Goal: Information Seeking & Learning: Learn about a topic

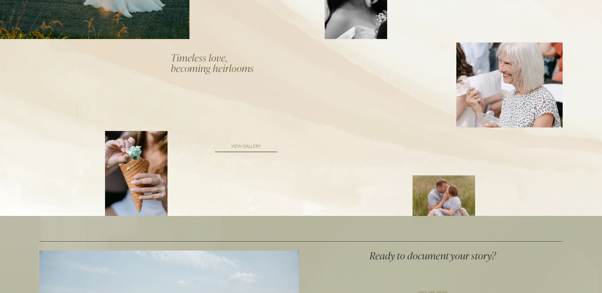
scroll to position [888, 0]
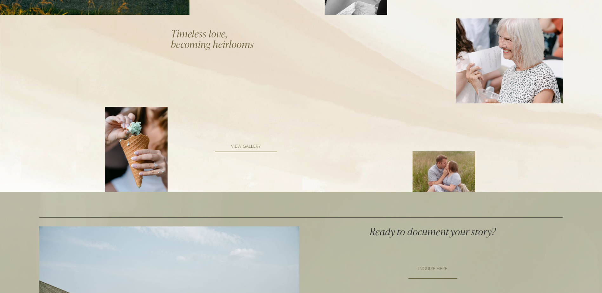
drag, startPoint x: 377, startPoint y: 89, endPoint x: 84, endPoint y: 71, distance: 293.4
click at [84, 71] on div "Timeless love, becoming heirlooms VIEW GALLERY" at bounding box center [301, 24] width 602 height 336
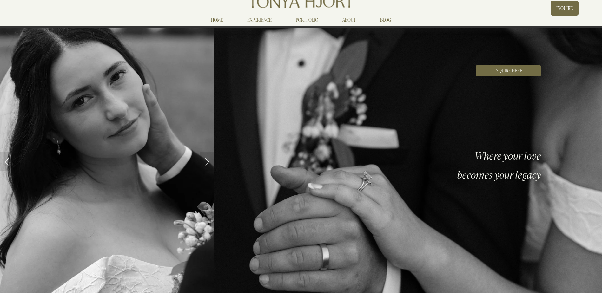
scroll to position [0, 0]
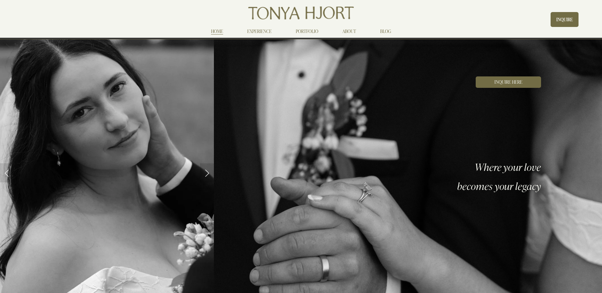
click at [298, 32] on link "PORTFOLIO" at bounding box center [307, 31] width 23 height 8
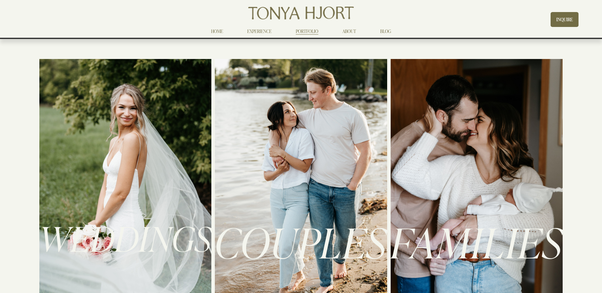
click at [96, 187] on div at bounding box center [125, 182] width 172 height 247
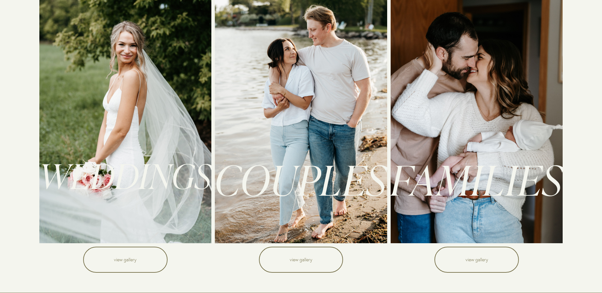
scroll to position [63, 0]
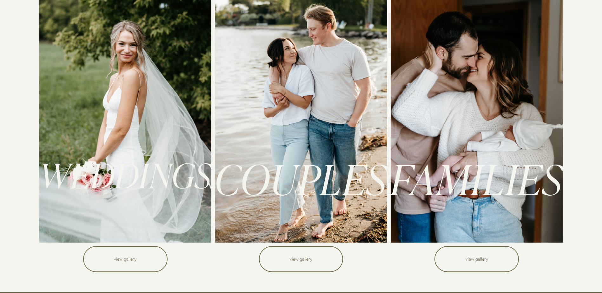
click at [121, 250] on link "view gallery" at bounding box center [125, 259] width 84 height 26
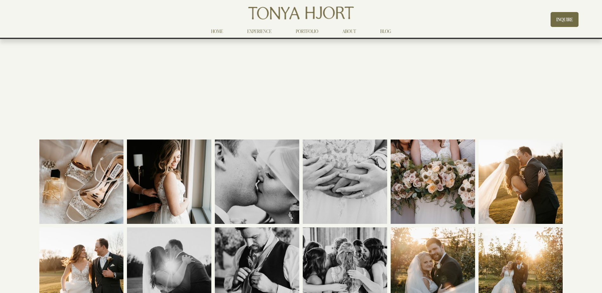
click at [561, 14] on link "INQUIRE" at bounding box center [565, 19] width 28 height 15
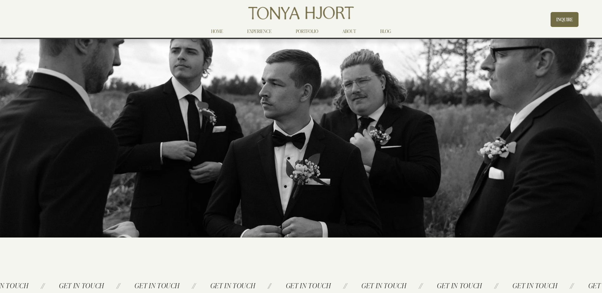
click at [356, 30] on nav "HOME EXPERIENCE PORTFOLIO ABOUT BLOG" at bounding box center [301, 31] width 204 height 8
click at [256, 31] on link "EXPERIENCE" at bounding box center [259, 31] width 24 height 8
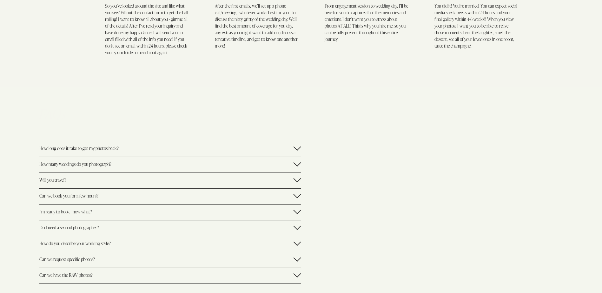
scroll to position [1111, 0]
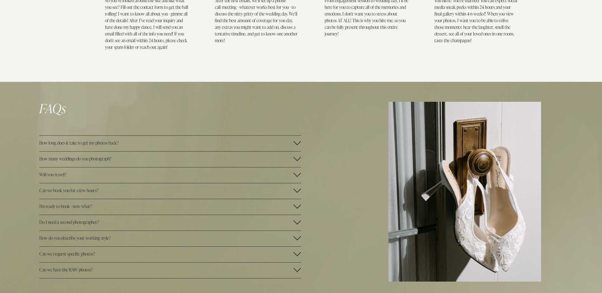
click at [112, 164] on button "How many weddings do you photograph?" at bounding box center [170, 160] width 262 height 16
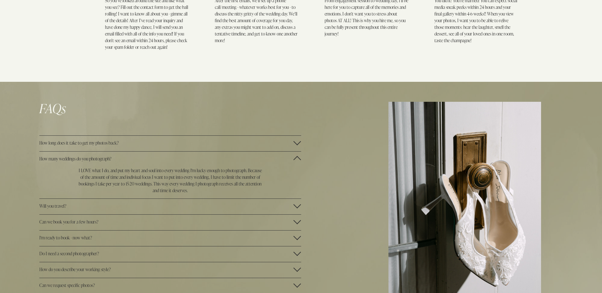
click at [109, 159] on span "How many weddings do you photograph?" at bounding box center [166, 159] width 254 height 6
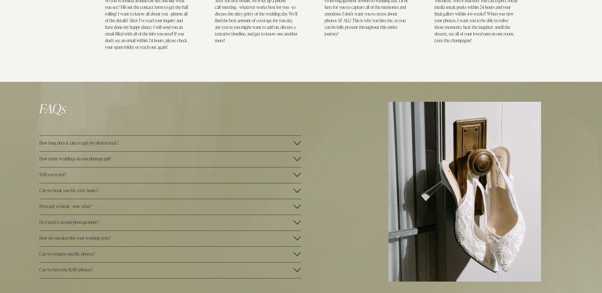
click at [88, 191] on span "Can we book you for a few hours?" at bounding box center [166, 191] width 254 height 6
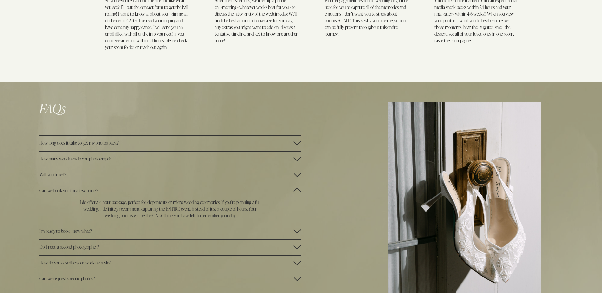
scroll to position [1142, 0]
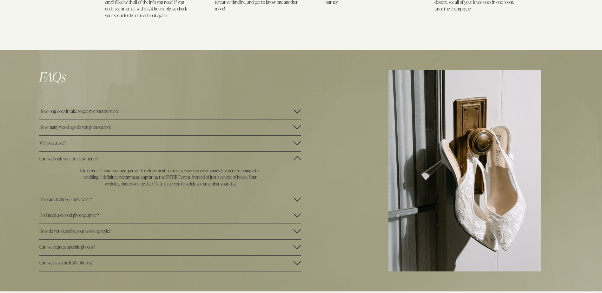
click at [46, 215] on span "Do I need a second photographer?" at bounding box center [166, 215] width 254 height 6
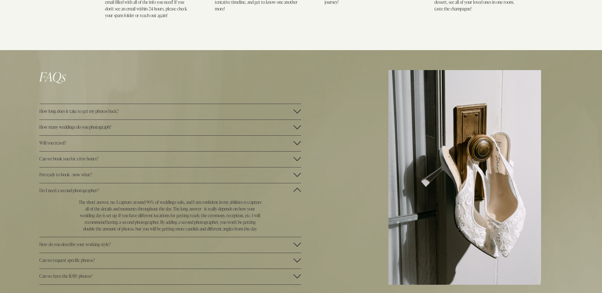
click at [96, 257] on button "Can we request specific photos?" at bounding box center [170, 261] width 262 height 16
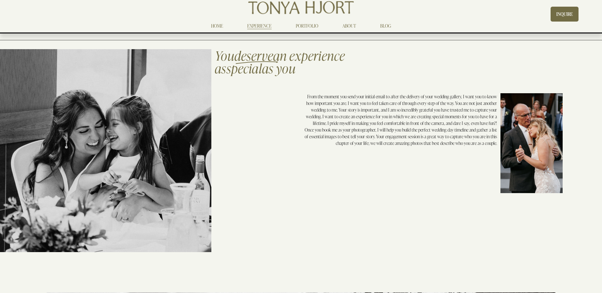
scroll to position [0, 0]
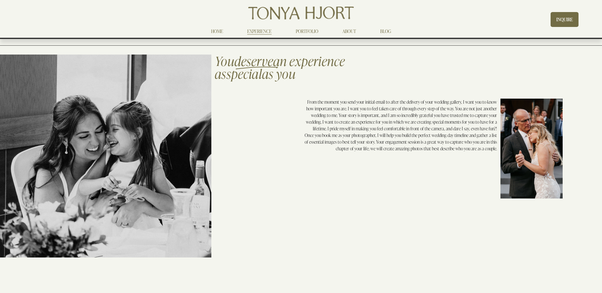
click at [305, 28] on link "PORTFOLIO" at bounding box center [307, 31] width 23 height 8
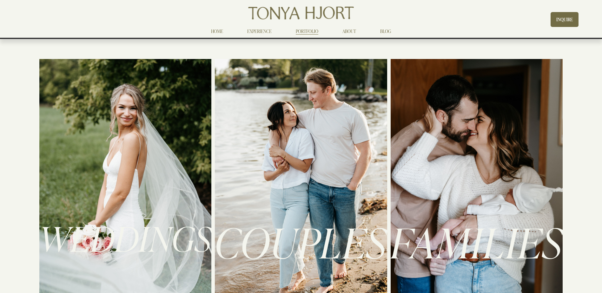
click at [347, 33] on link "ABOUT" at bounding box center [349, 31] width 14 height 8
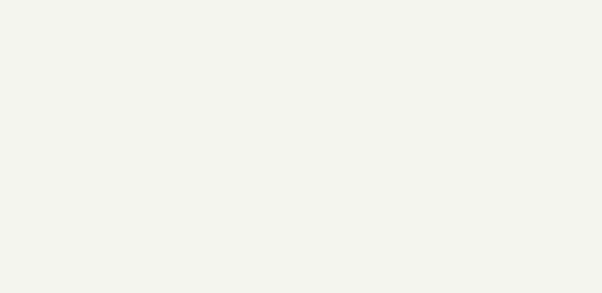
scroll to position [1206, 0]
